Goal: Task Accomplishment & Management: Use online tool/utility

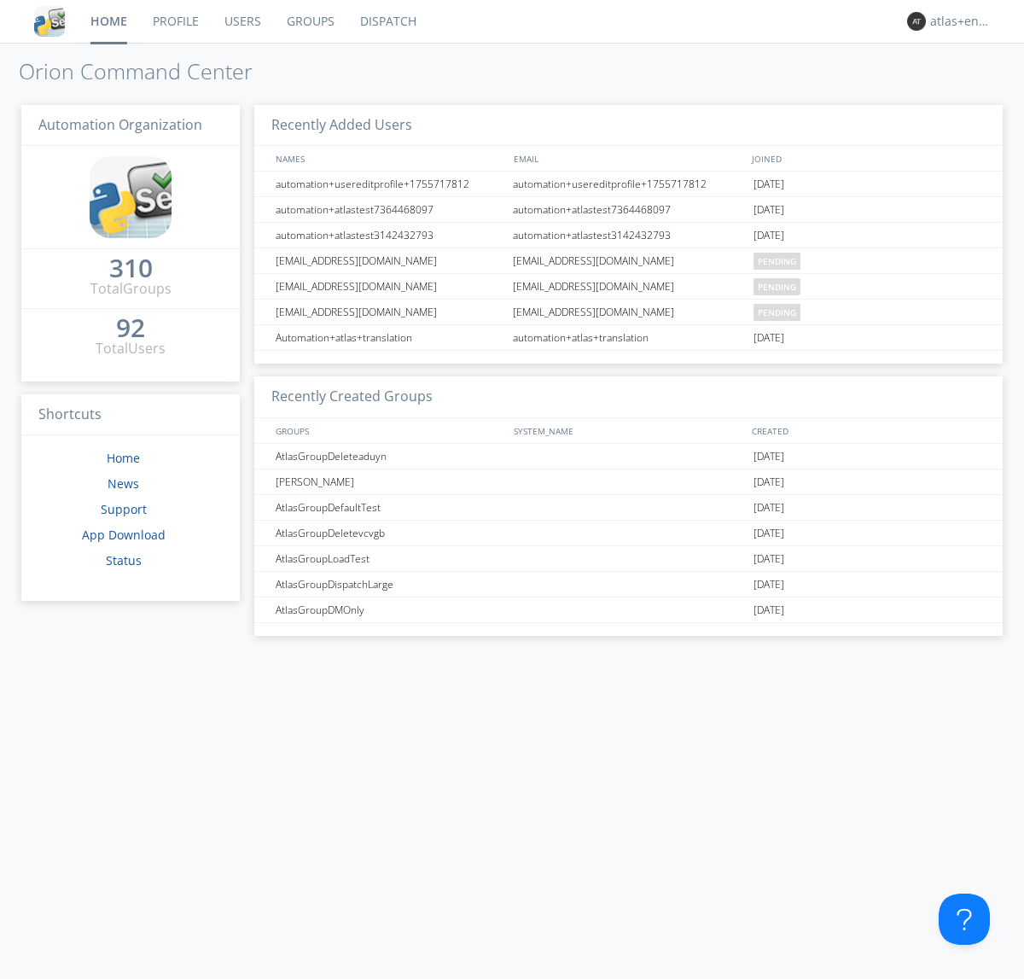
click at [387, 21] on link "Dispatch" at bounding box center [388, 21] width 82 height 43
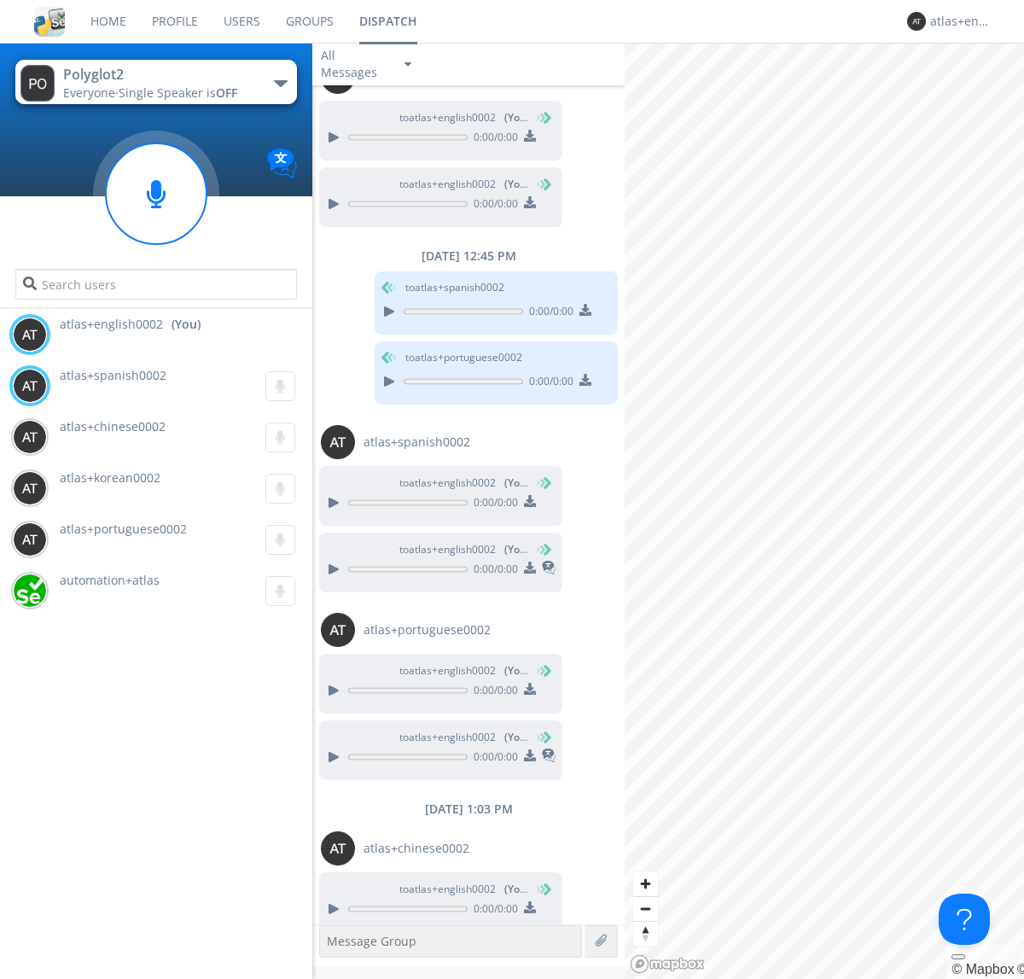
scroll to position [704, 0]
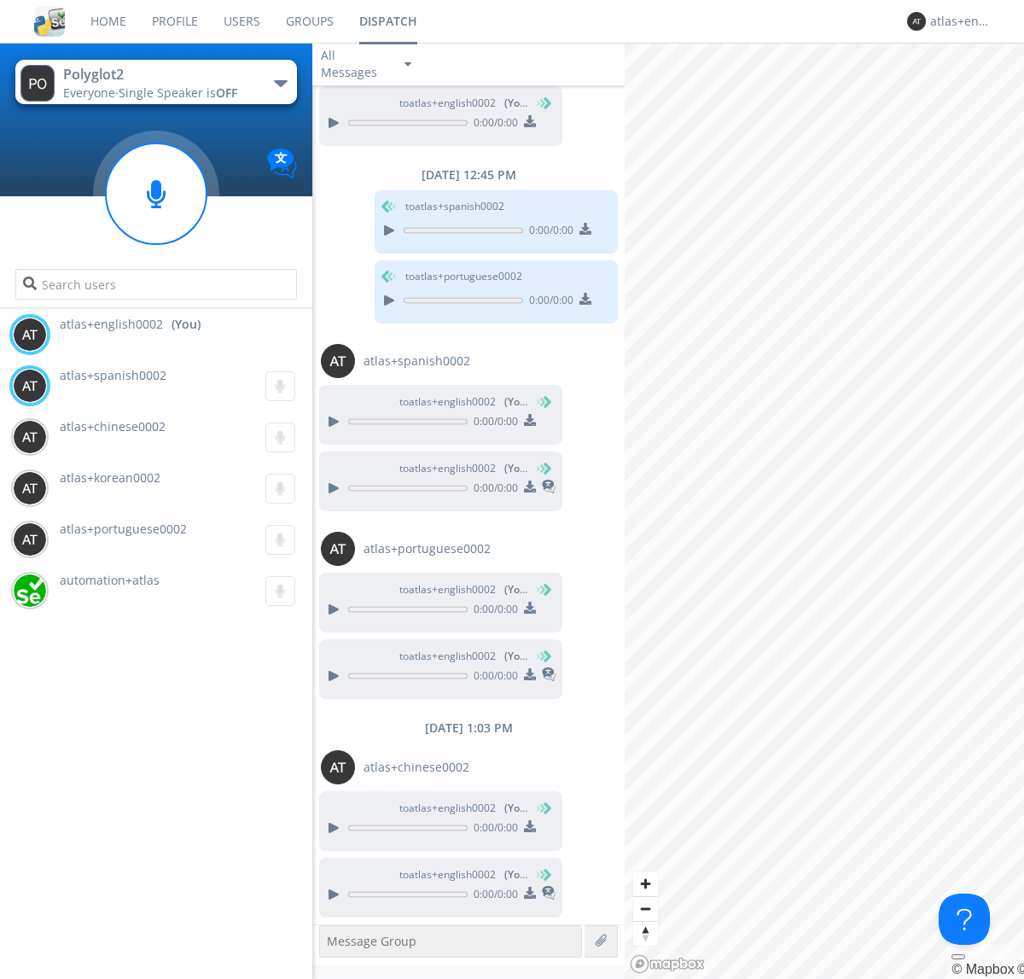
click at [280, 83] on div "button" at bounding box center [281, 83] width 14 height 7
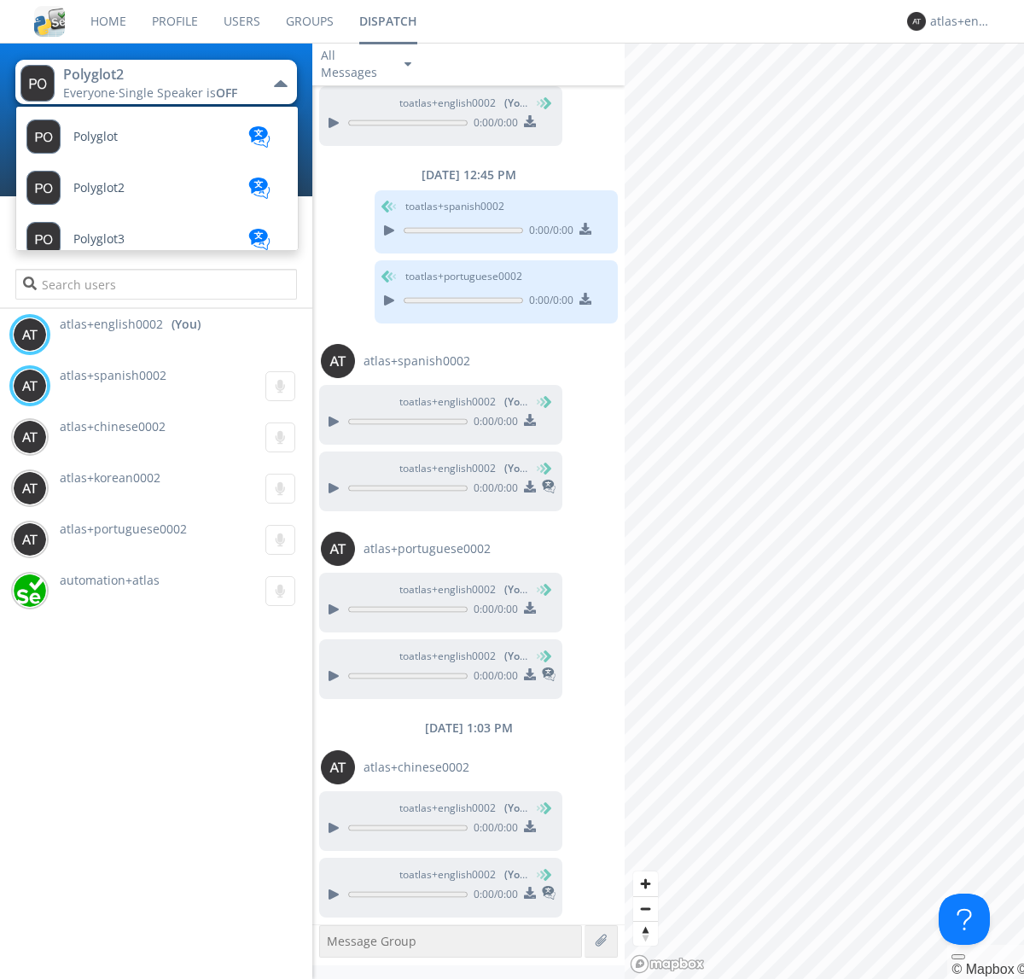
click at [99, 143] on span "Polyglot3" at bounding box center [95, 137] width 44 height 13
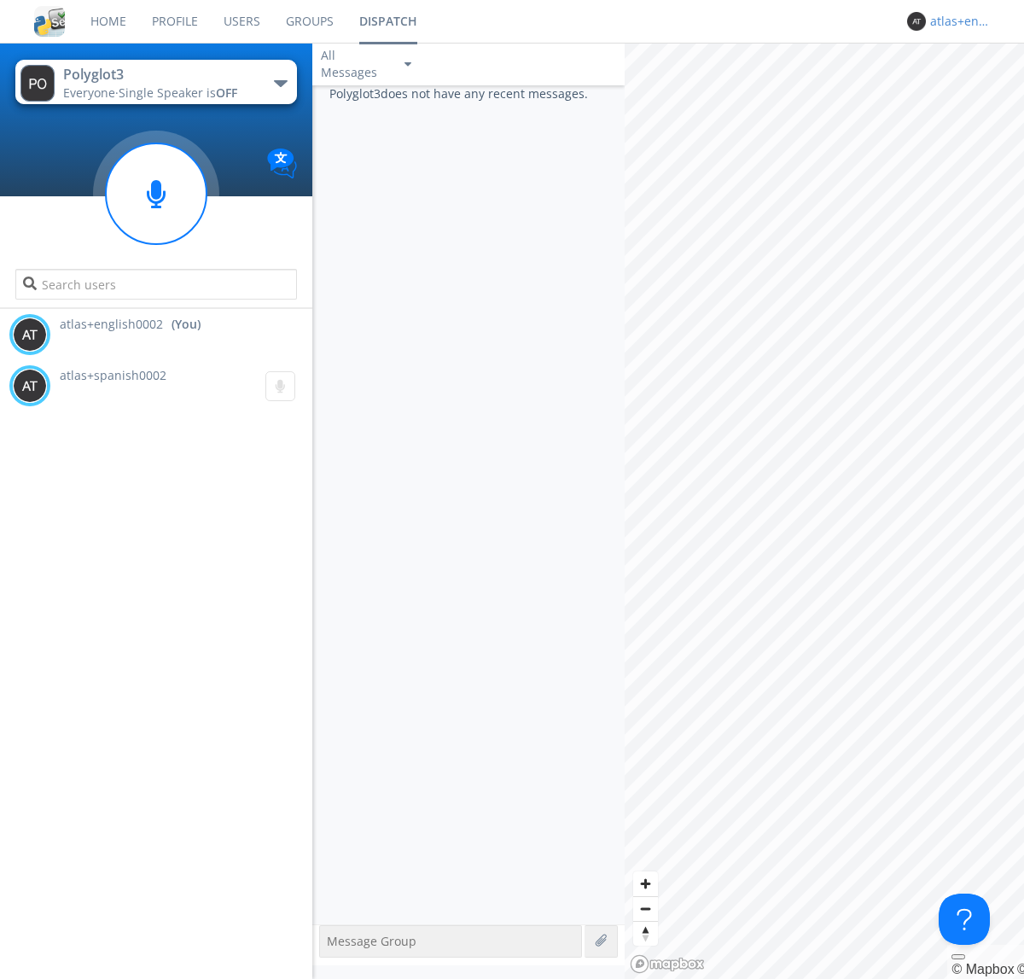
click at [958, 21] on div "atlas+english0002" at bounding box center [962, 21] width 64 height 17
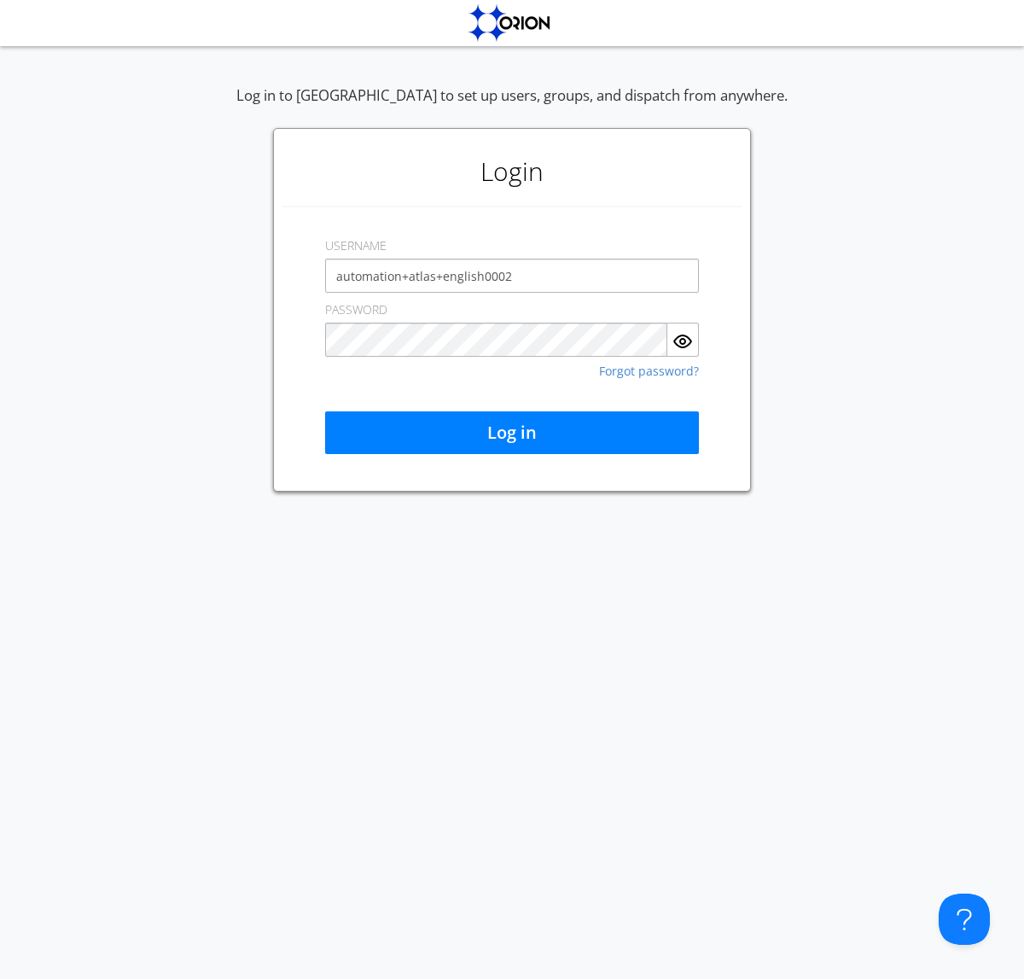
type input "automation+atlas+english0002"
click at [512, 433] on button "Log in" at bounding box center [512, 432] width 374 height 43
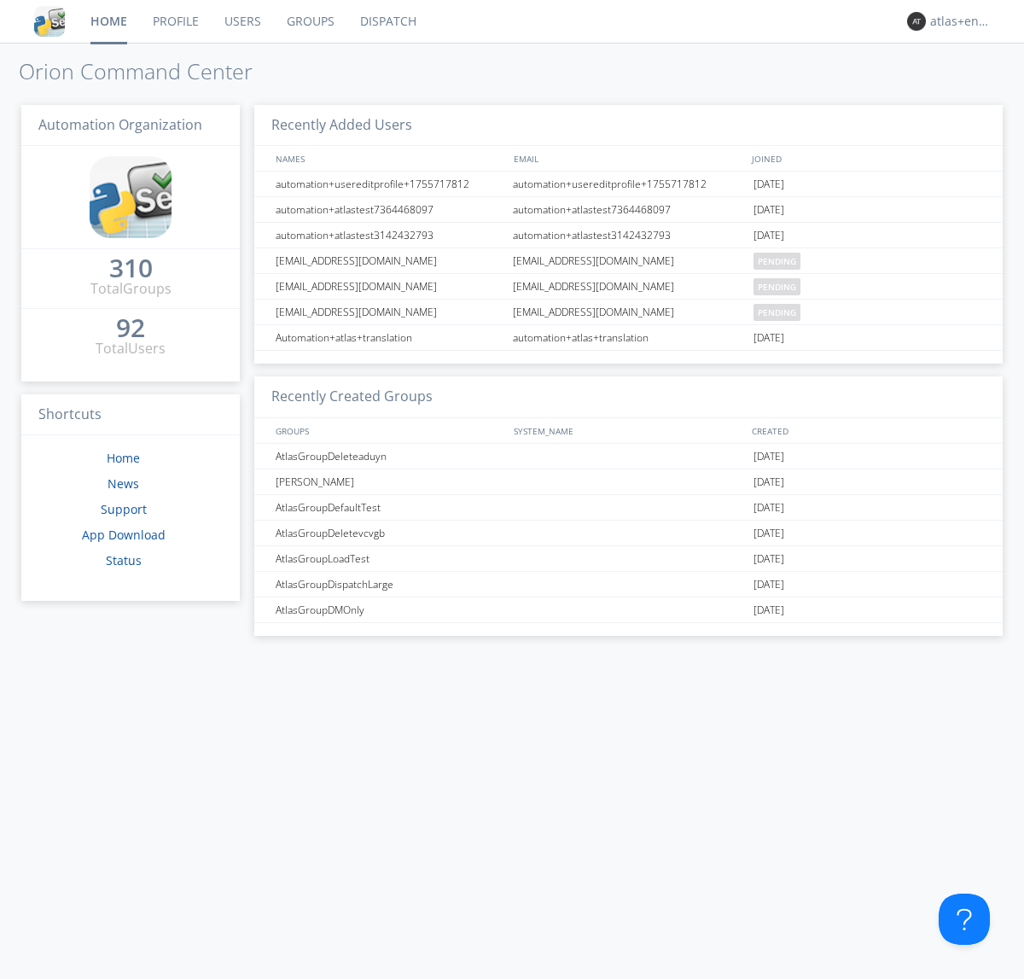
click at [387, 21] on link "Dispatch" at bounding box center [388, 21] width 82 height 43
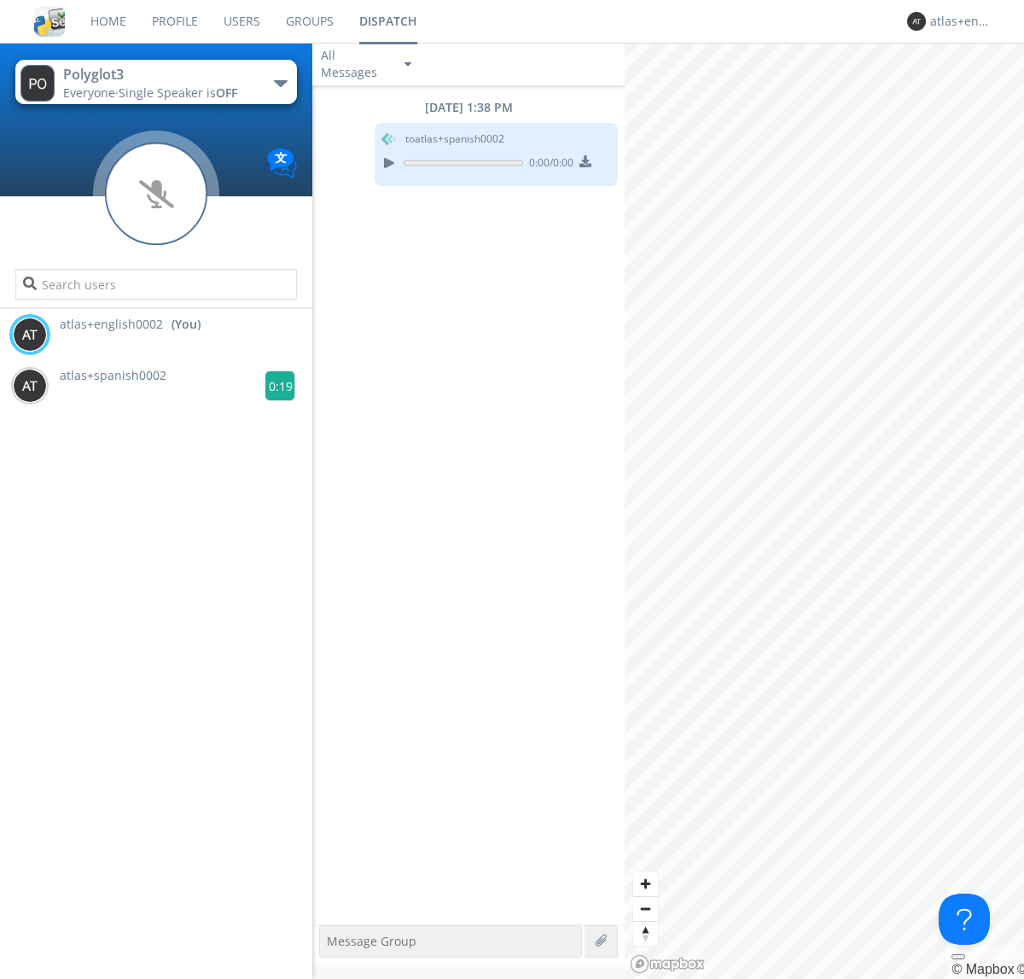
click at [273, 386] on g at bounding box center [280, 386] width 30 height 30
